Goal: Task Accomplishment & Management: Manage account settings

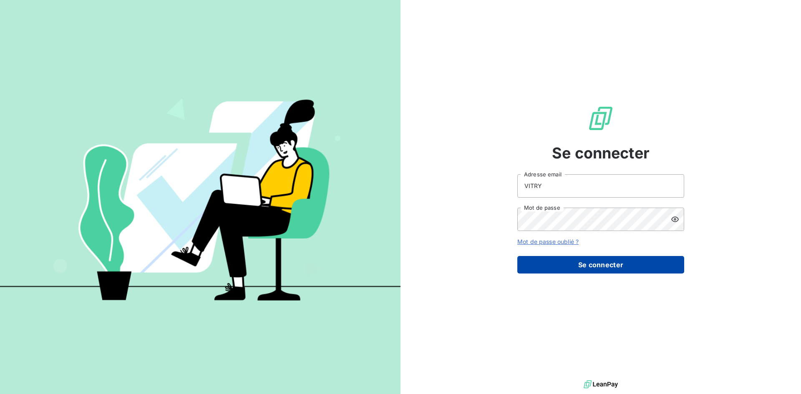
click at [559, 259] on button "Se connecter" at bounding box center [600, 265] width 167 height 18
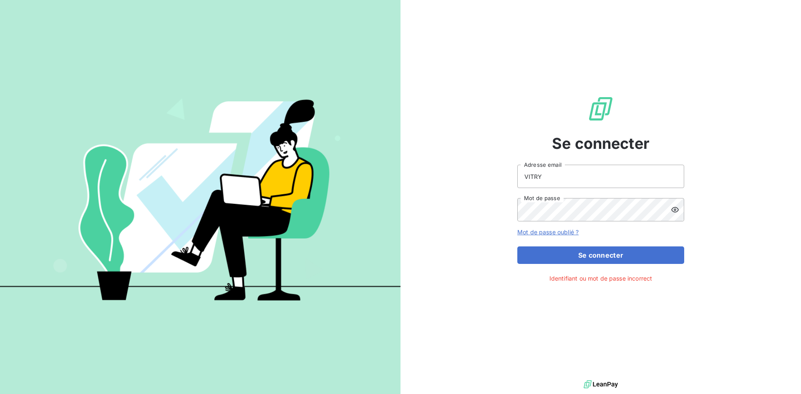
click at [678, 213] on icon at bounding box center [675, 210] width 8 height 8
click at [623, 261] on button "Se connecter" at bounding box center [600, 256] width 167 height 18
click at [557, 182] on input "VITRY" at bounding box center [600, 176] width 167 height 23
drag, startPoint x: 519, startPoint y: 184, endPoint x: 487, endPoint y: 183, distance: 32.2
click at [487, 183] on div "Se connecter VITRY Adresse email Mot de passe Mot de passe oublié ? Se connecte…" at bounding box center [601, 189] width 401 height 378
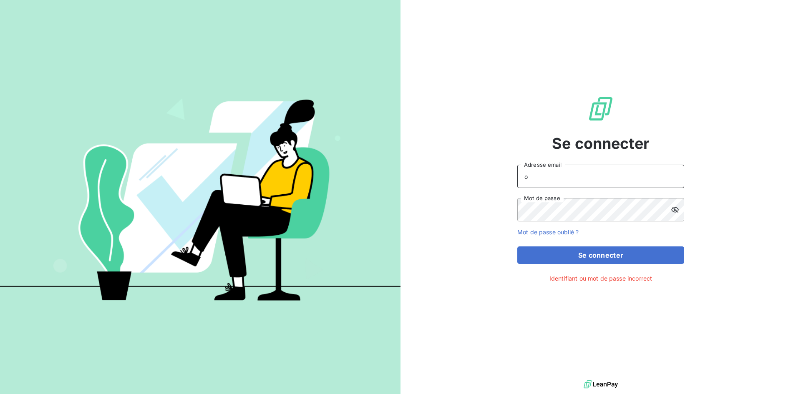
type input "[PERSON_NAME][EMAIL_ADDRESS][DOMAIN_NAME]"
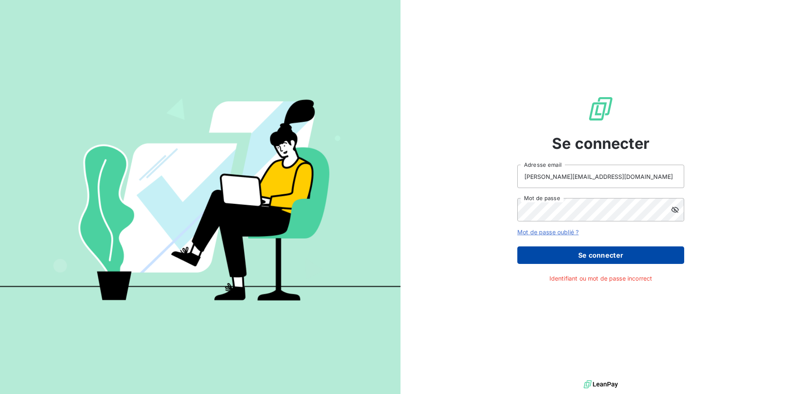
click at [607, 260] on button "Se connecter" at bounding box center [600, 256] width 167 height 18
